Goal: Navigation & Orientation: Find specific page/section

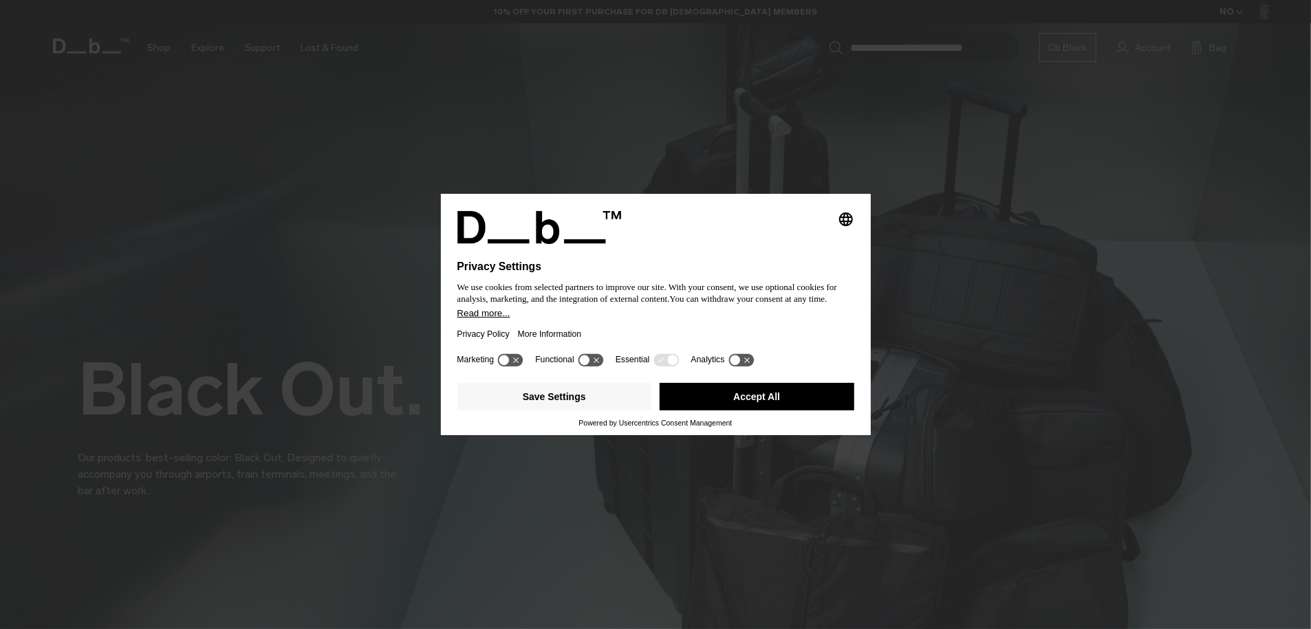
click at [722, 395] on button "Accept All" at bounding box center [757, 397] width 195 height 28
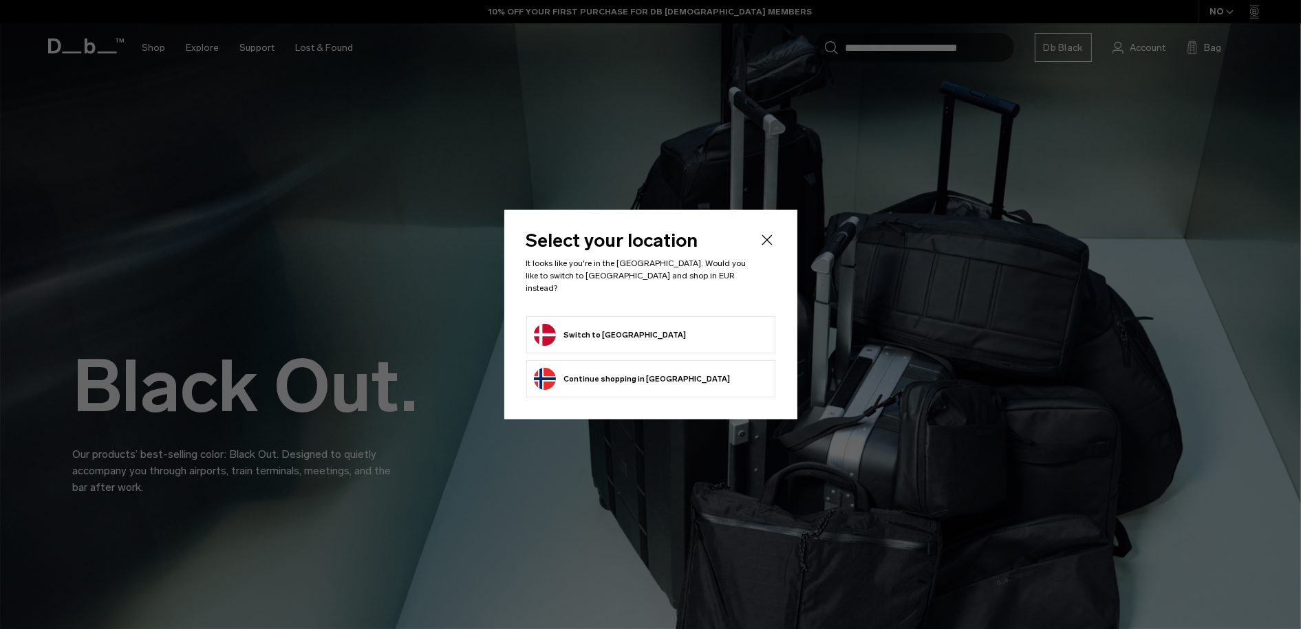
click at [630, 329] on form "Switch to Denmark" at bounding box center [651, 335] width 234 height 22
click at [548, 324] on button "Switch to Denmark" at bounding box center [610, 335] width 153 height 22
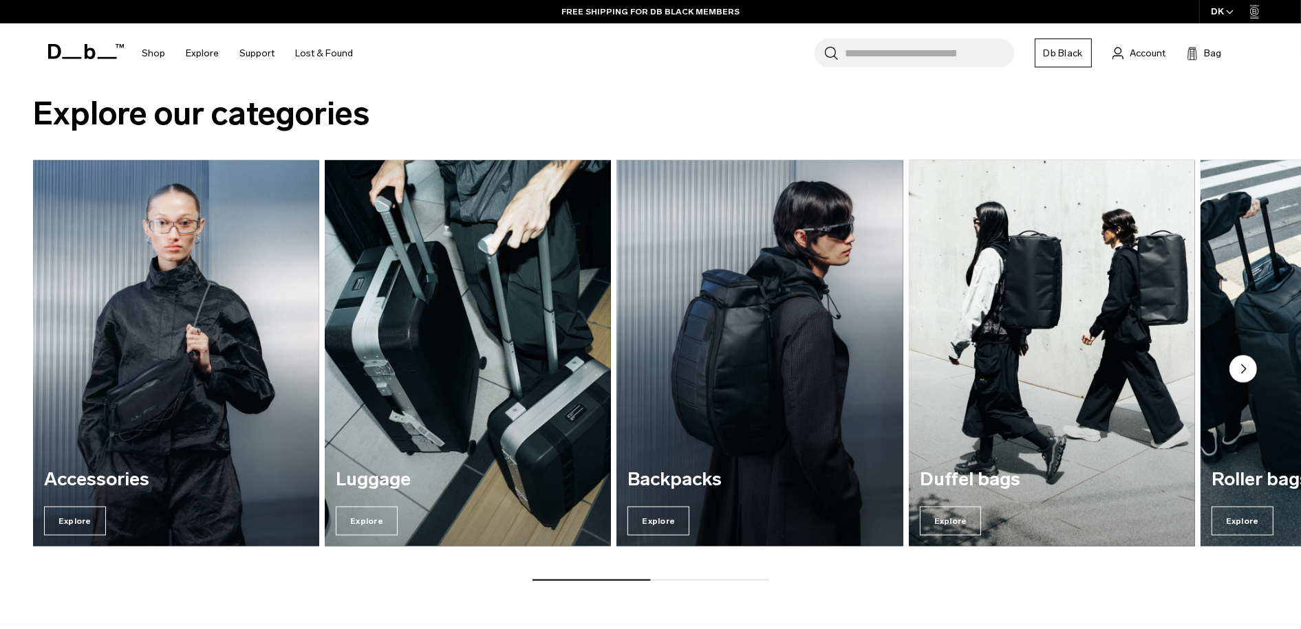
scroll to position [1995, 0]
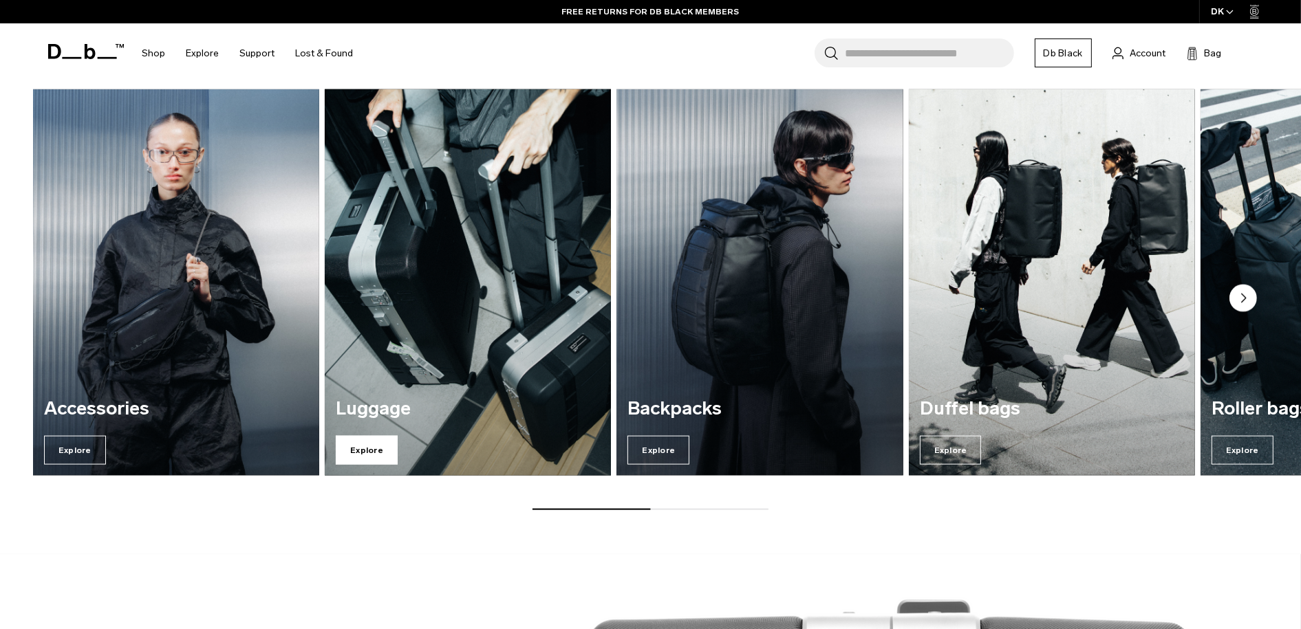
click at [375, 447] on span "Explore" at bounding box center [367, 450] width 62 height 29
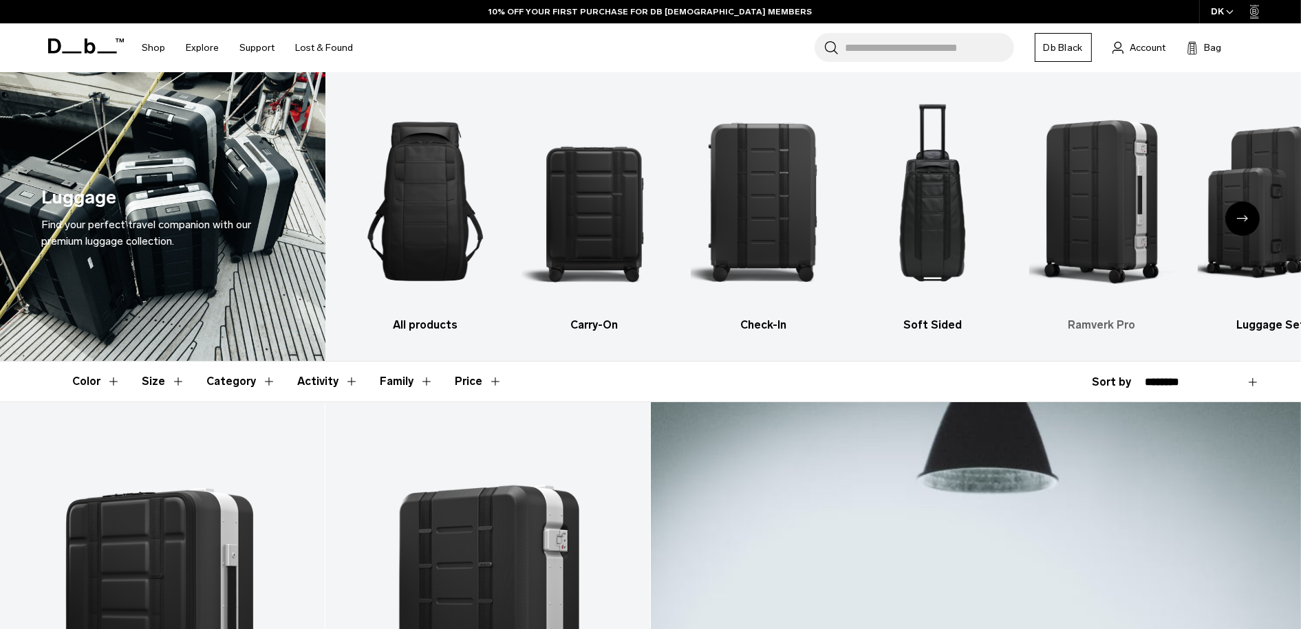
click at [1117, 236] on img "5 / 6" at bounding box center [1101, 201] width 145 height 217
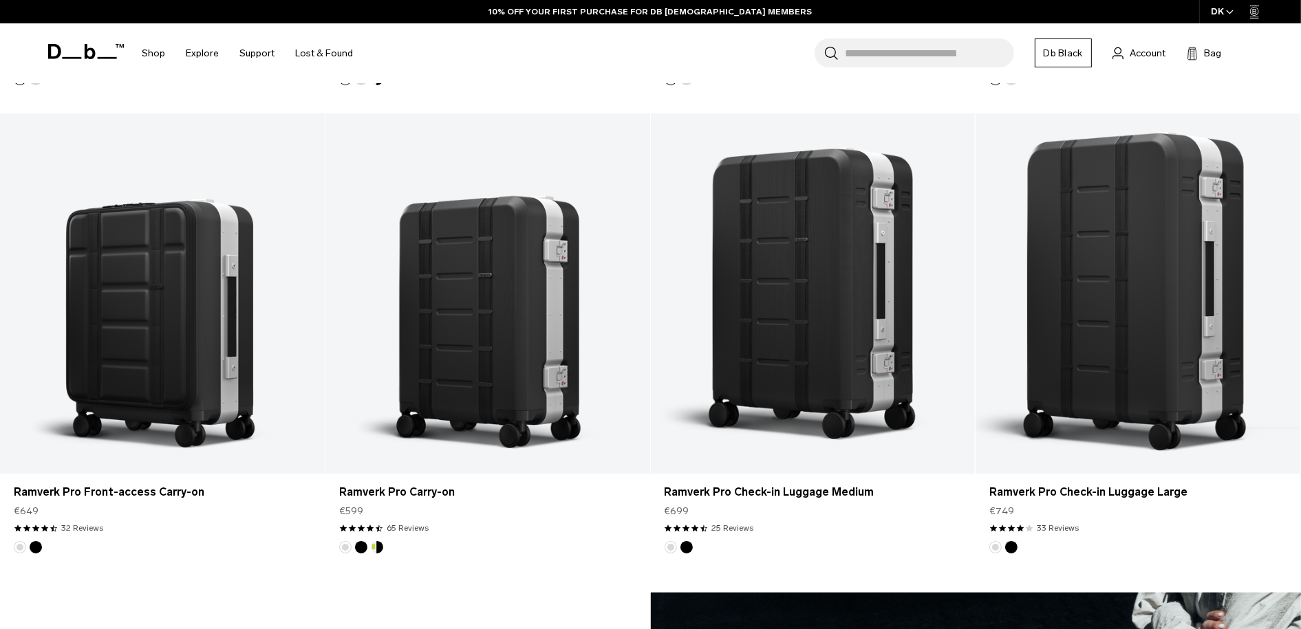
scroll to position [894, 0]
